Goal: Information Seeking & Learning: Learn about a topic

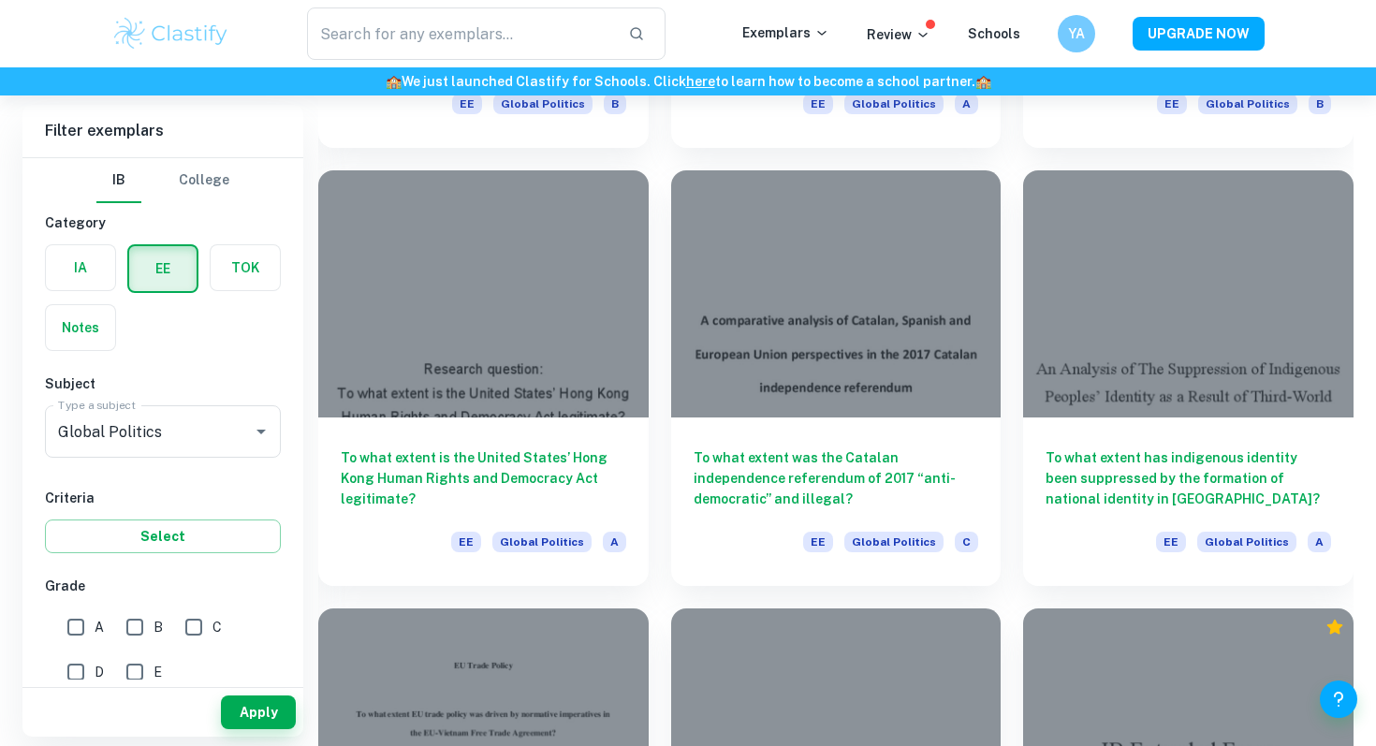
scroll to position [1846, 0]
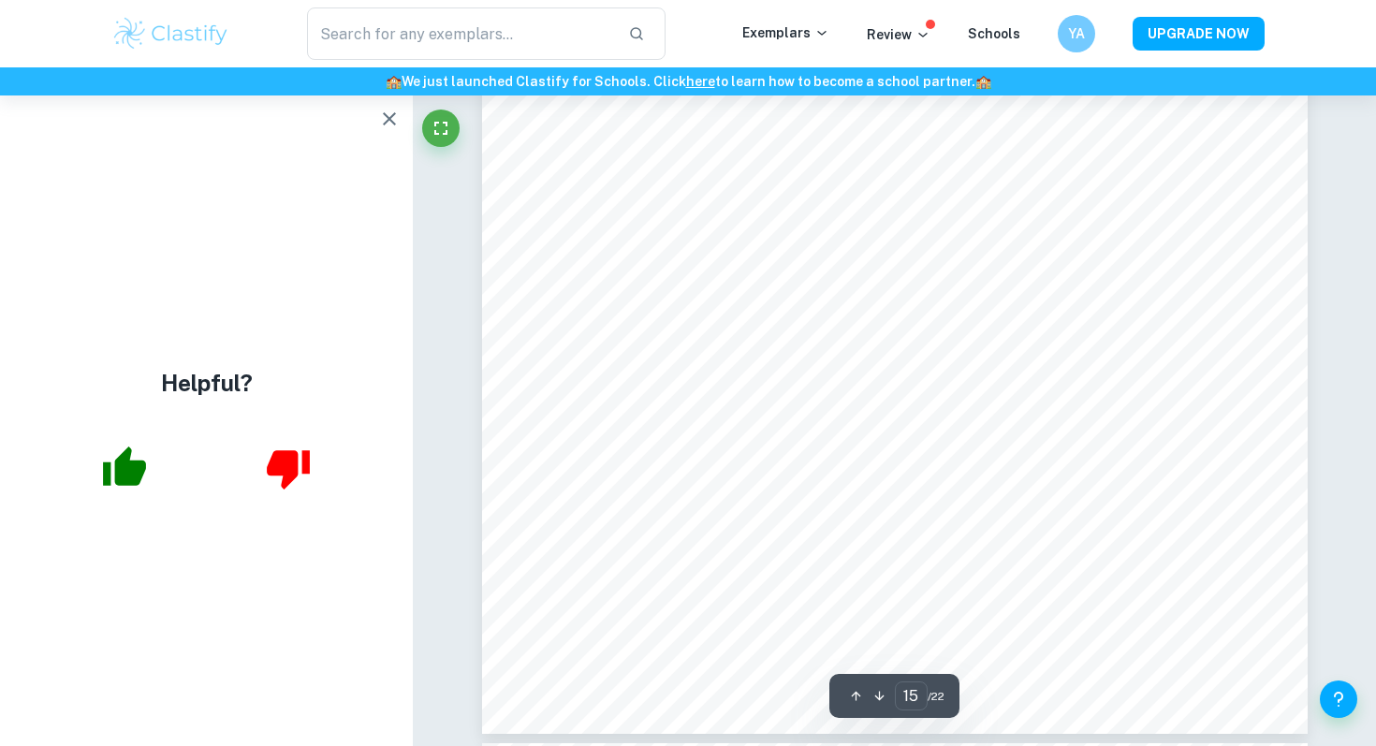
scroll to position [17560, 0]
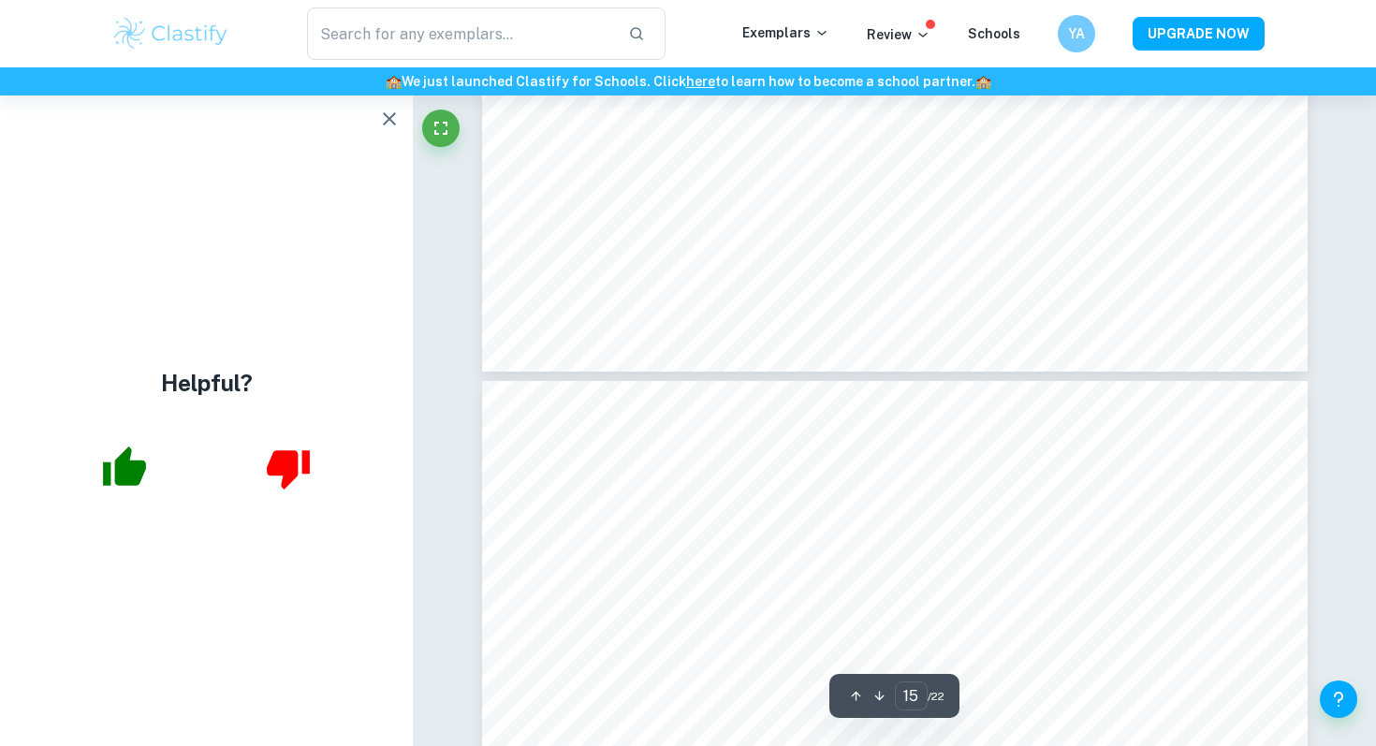
type input "16"
